Goal: Transaction & Acquisition: Purchase product/service

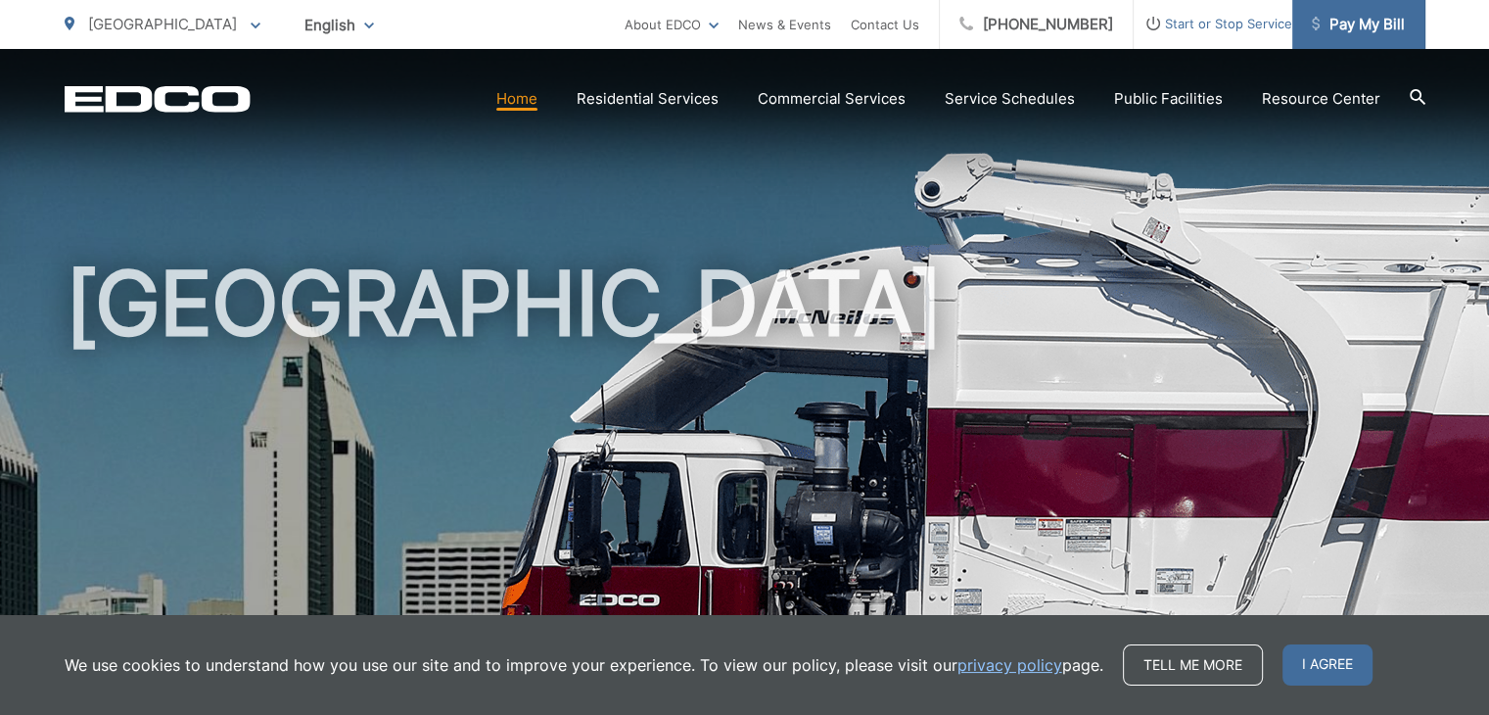
click at [1366, 25] on span "Pay My Bill" at bounding box center [1358, 24] width 93 height 23
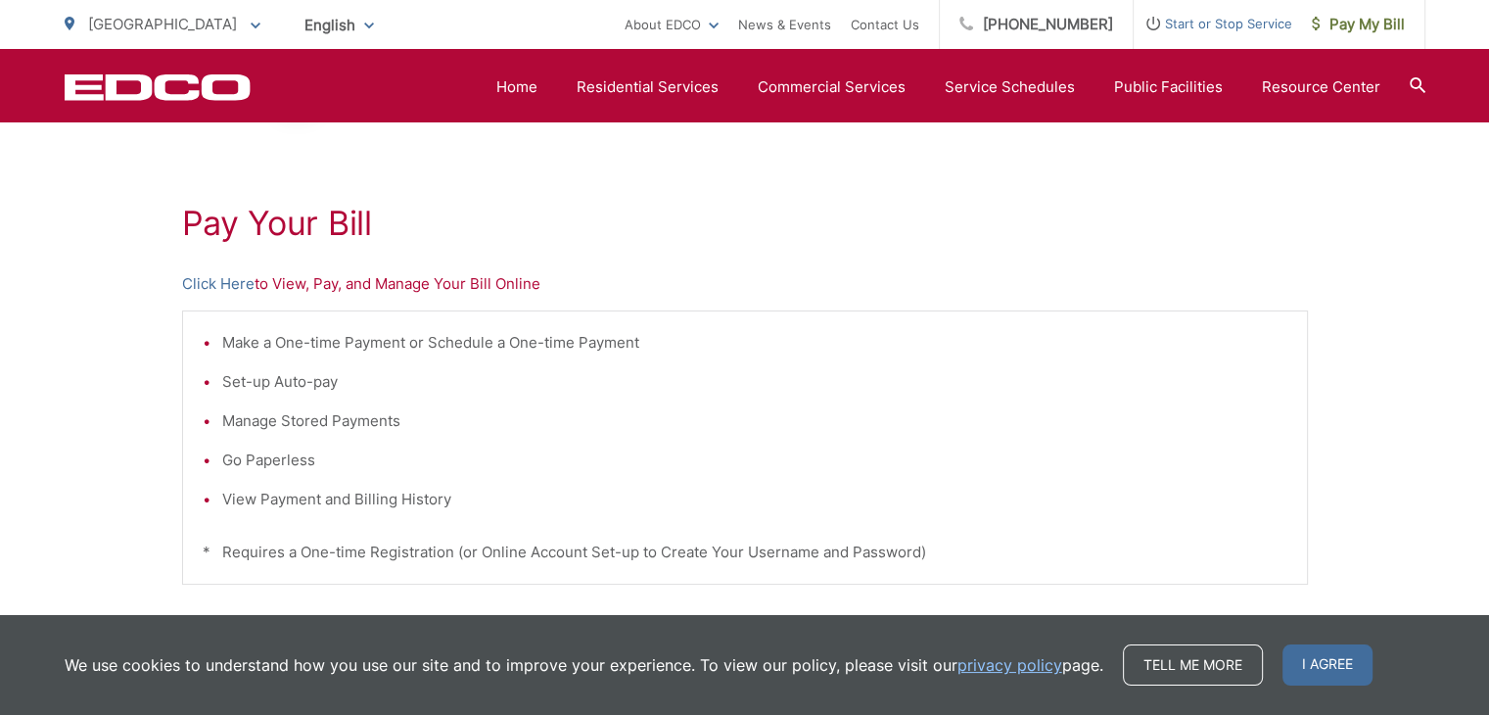
scroll to position [294, 0]
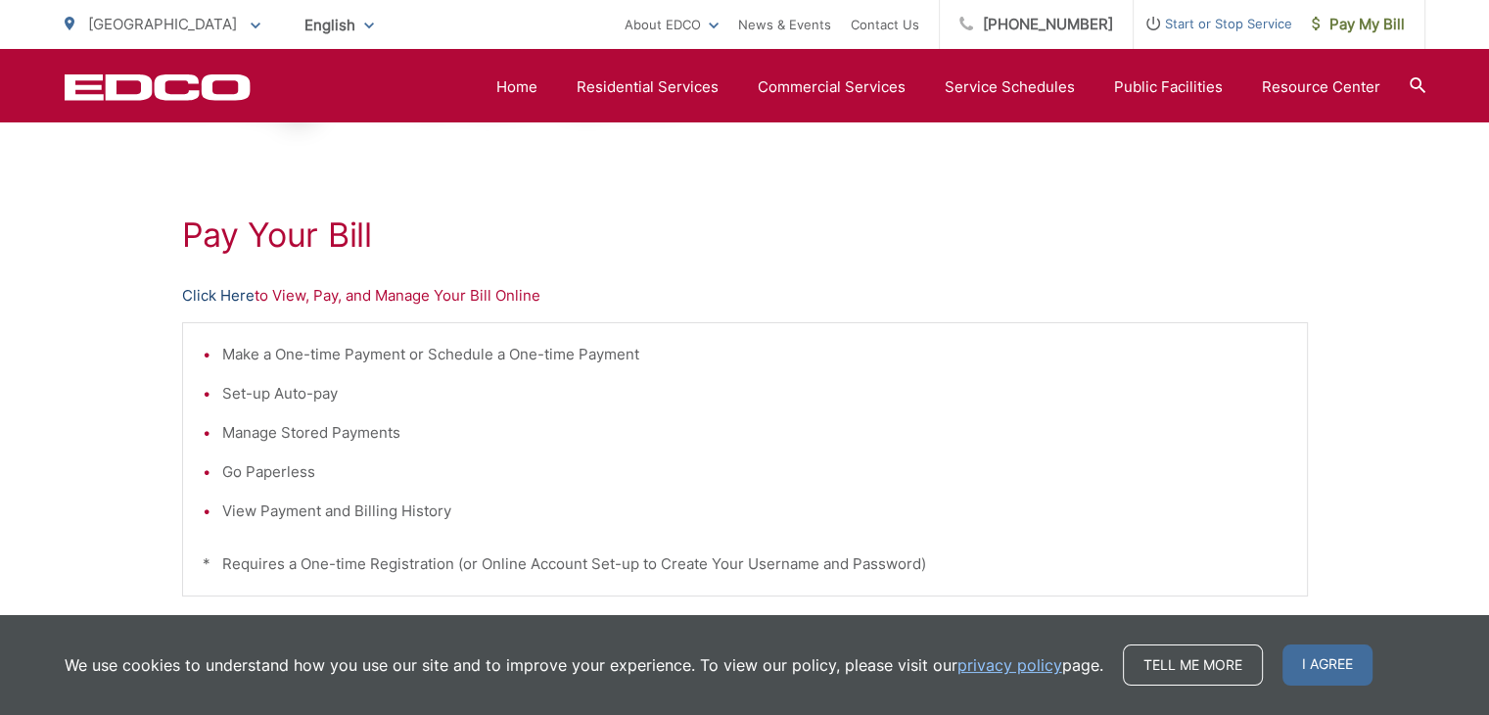
click at [223, 295] on link "Click Here" at bounding box center [218, 295] width 72 height 23
